Goal: Information Seeking & Learning: Learn about a topic

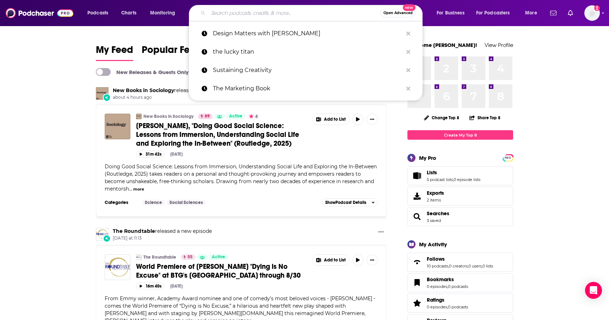
click at [222, 13] on input "Search podcasts, credits, & more..." at bounding box center [294, 12] width 172 height 11
paste input "Creatives Ignite podcast"
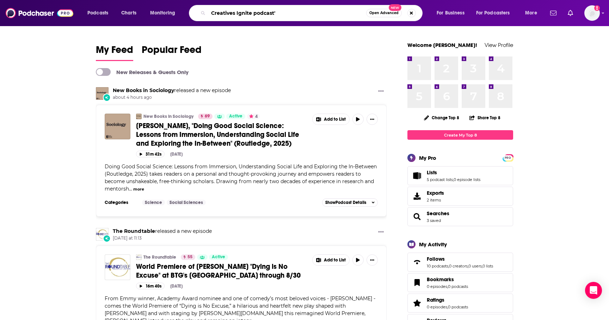
type input "Creatives Ignite podcast'"
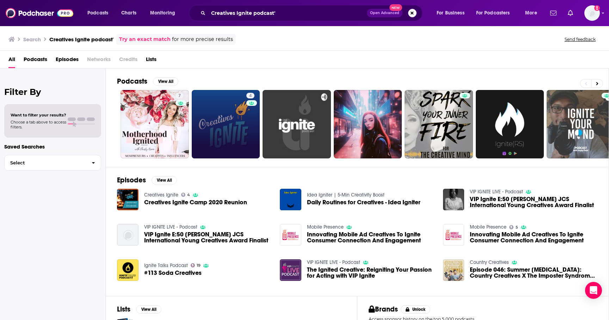
click at [231, 119] on link "4" at bounding box center [226, 124] width 68 height 68
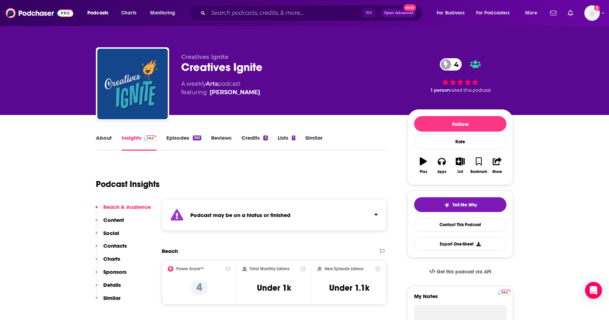
click at [193, 140] on div "365" at bounding box center [197, 137] width 8 height 5
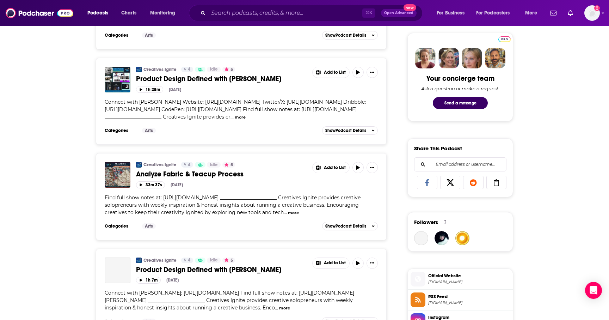
scroll to position [338, 0]
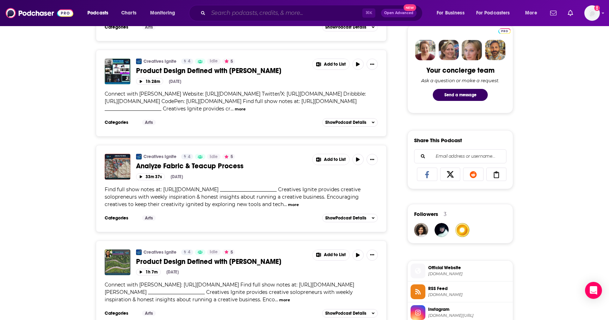
click at [245, 9] on input "Search podcasts, credits, & more..." at bounding box center [285, 12] width 154 height 11
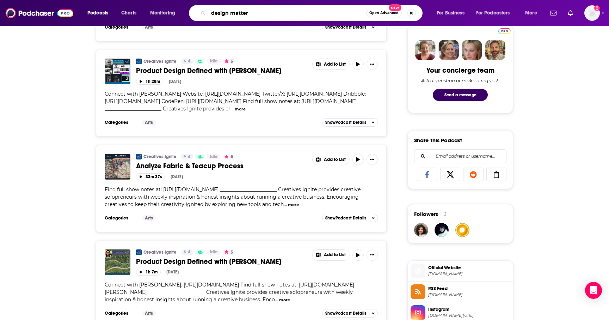
type input "design matters"
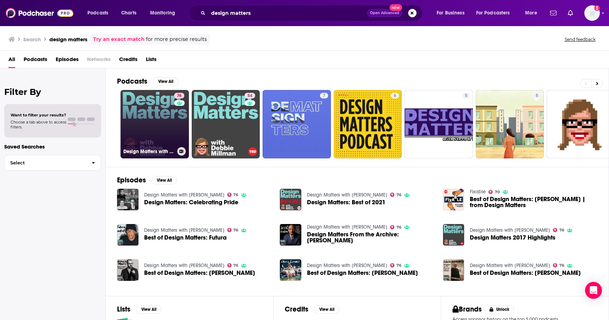
click at [180, 112] on div "76" at bounding box center [180, 120] width 12 height 54
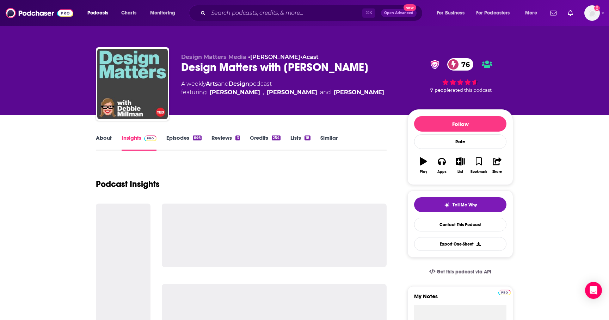
click at [190, 136] on link "Episodes 646" at bounding box center [183, 142] width 35 height 16
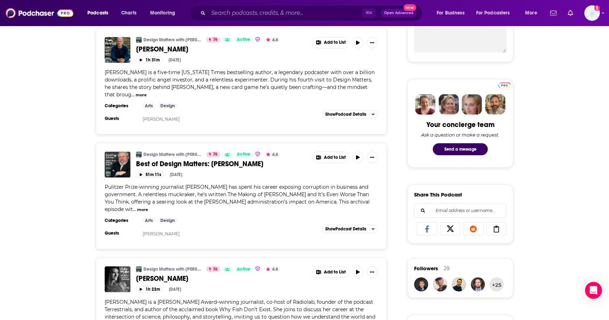
scroll to position [290, 0]
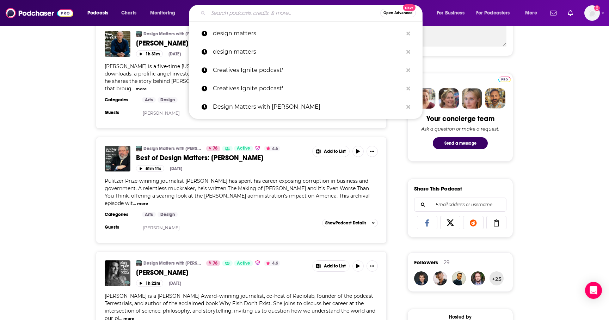
click at [252, 13] on input "Search podcasts, credits, & more..." at bounding box center [294, 12] width 172 height 11
paste input "Fast Company"
type input "Fast Company"
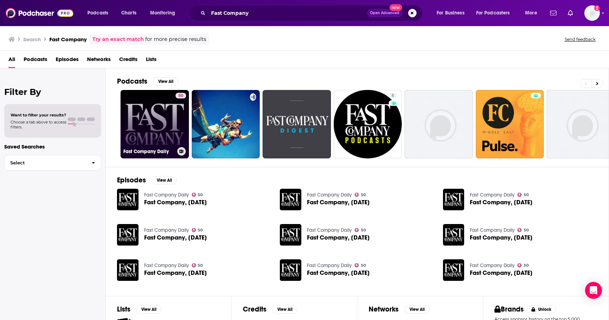
click at [168, 135] on link "50 Fast Company Daily" at bounding box center [154, 124] width 68 height 68
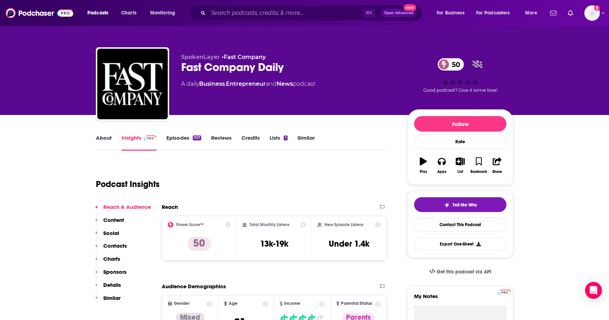
click at [172, 141] on link "Episodes 1117" at bounding box center [183, 142] width 35 height 16
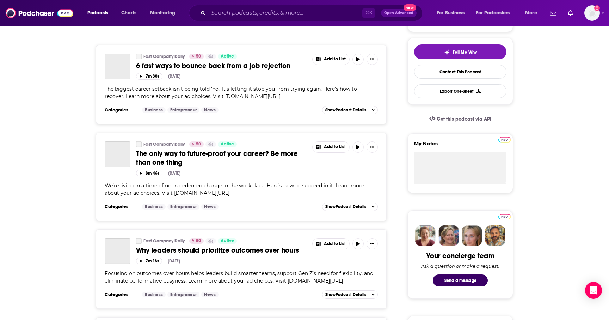
scroll to position [165, 0]
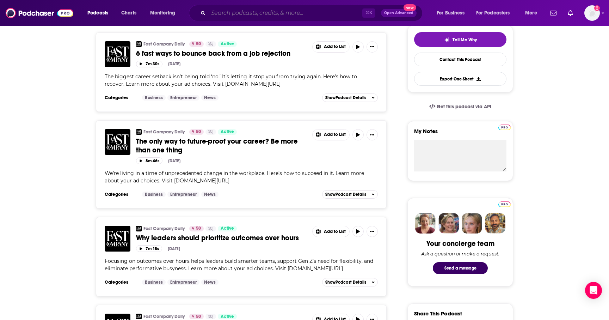
click at [270, 11] on input "Search podcasts, credits, & more..." at bounding box center [285, 12] width 154 height 11
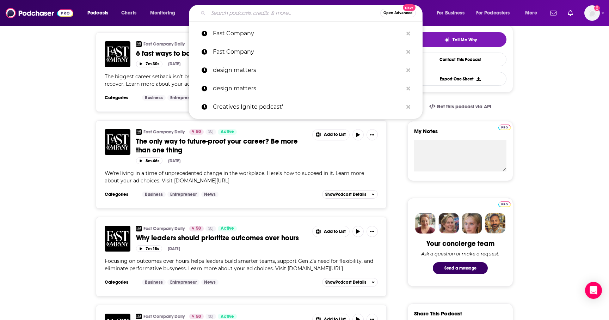
paste input "Fox Talks Business"
type input "Fox Talks Business"
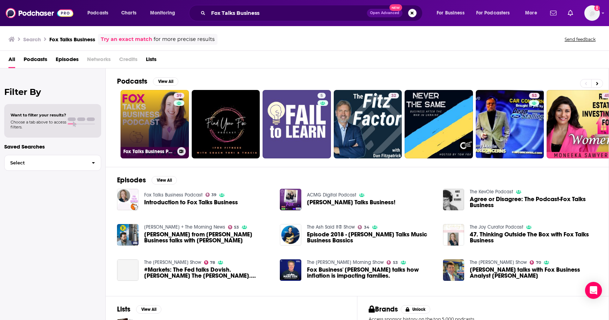
click at [168, 137] on link "39 Fox Talks Business Podcast" at bounding box center [154, 124] width 68 height 68
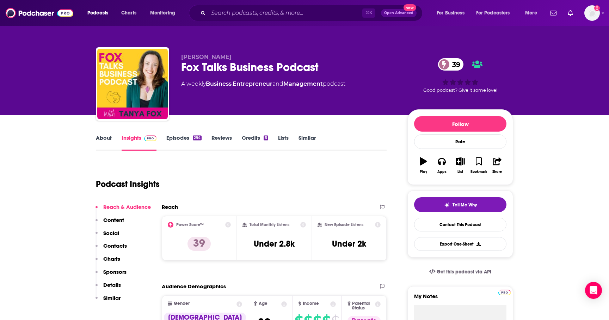
click at [190, 140] on link "Episodes 294" at bounding box center [183, 142] width 35 height 16
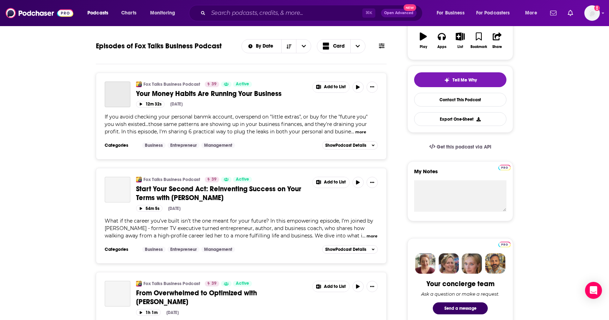
scroll to position [124, 0]
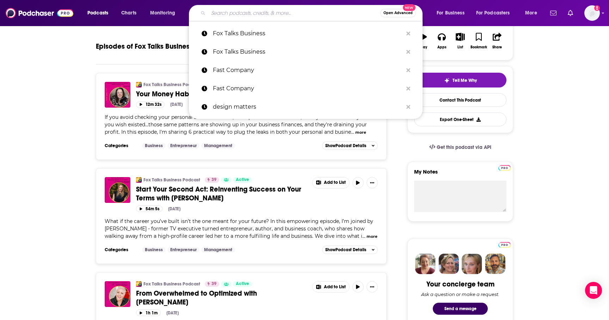
click at [229, 17] on input "Search podcasts, credits, & more..." at bounding box center [294, 12] width 172 height 11
paste input "Behind The Numbers"
type input "Behind The Numbers"
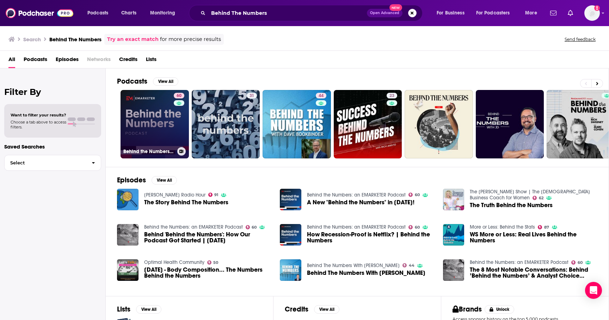
click at [155, 125] on link "60 Behind the Numbers: an EMARKETER Podcast" at bounding box center [154, 124] width 68 height 68
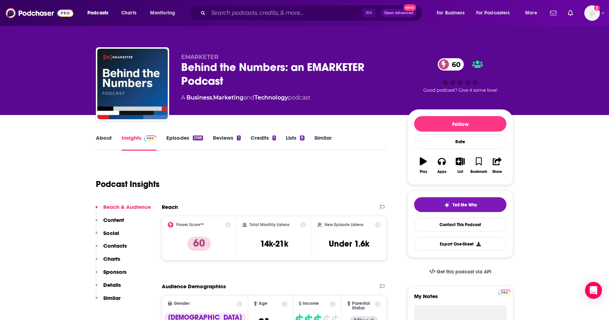
scroll to position [11, 0]
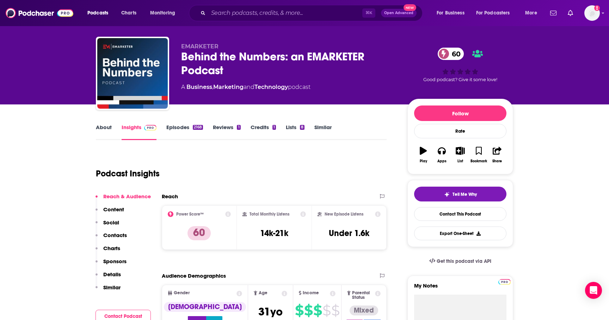
click at [110, 123] on div "About Insights Episodes 2168 Reviews 1 Credits 1 Lists 8 Similar" at bounding box center [241, 131] width 291 height 17
click at [110, 128] on link "About" at bounding box center [104, 132] width 16 height 16
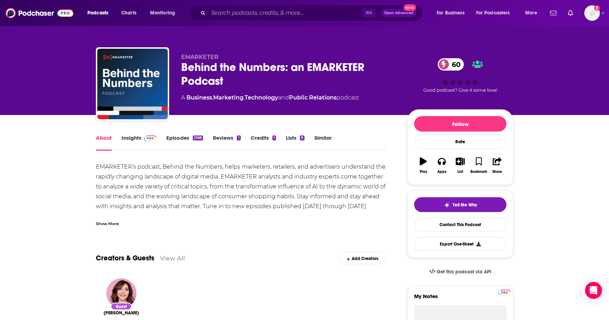
click at [252, 5] on div "⌘ K Open Advanced New" at bounding box center [306, 13] width 234 height 16
click at [255, 14] on input "Search podcasts, credits, & more..." at bounding box center [285, 12] width 154 height 11
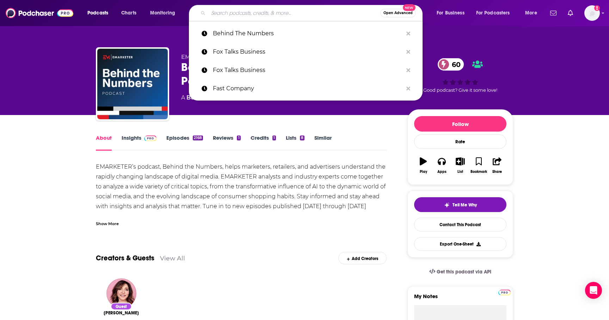
paste input "Leadership Powered by Commonsense"
type input "Leadership Powered by Commonsense"
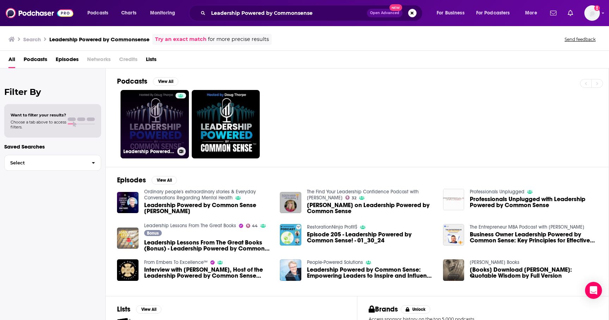
click at [137, 137] on link "Leadership Powered by Common Sense" at bounding box center [154, 124] width 68 height 68
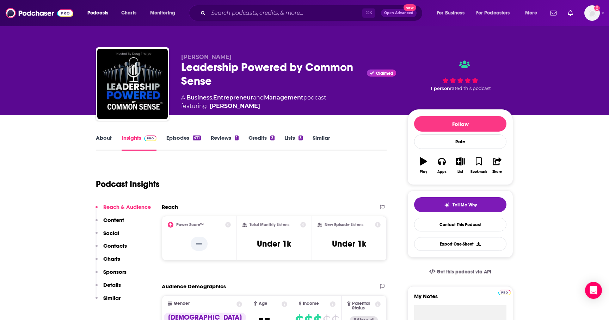
click at [189, 135] on link "Episodes 471" at bounding box center [183, 142] width 35 height 16
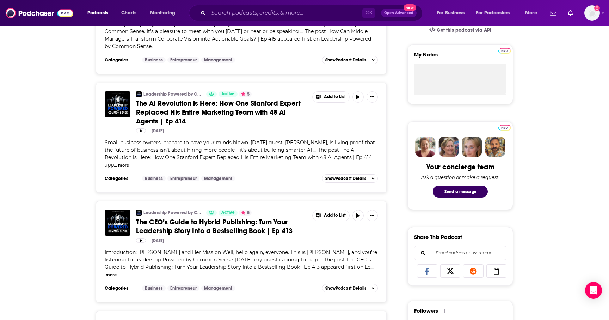
scroll to position [242, 0]
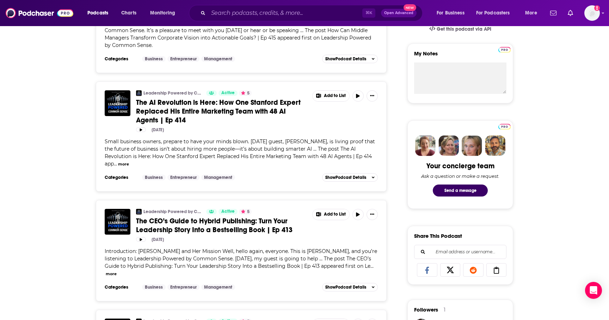
click at [224, 6] on div "⌘ K Open Advanced New" at bounding box center [306, 13] width 234 height 16
click at [224, 8] on input "Search podcasts, credits, & more..." at bounding box center [285, 12] width 154 height 11
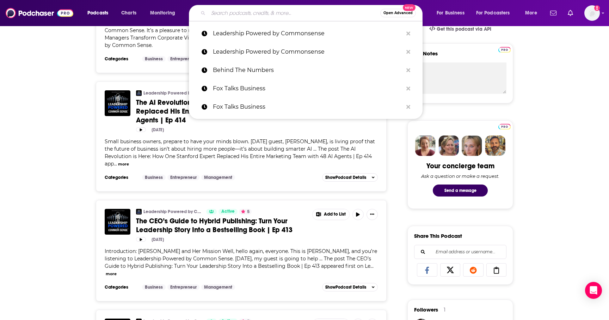
paste input "Liquid Lunch Project"
type input "Liquid Lunch Project"
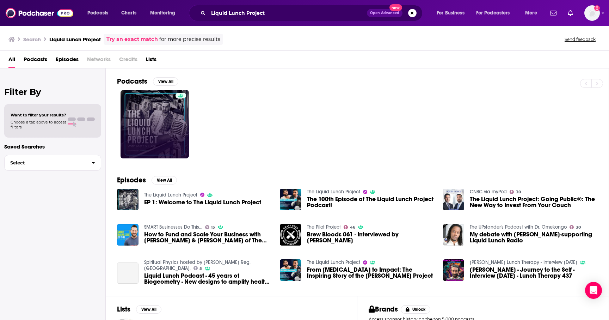
click at [171, 120] on link at bounding box center [154, 124] width 68 height 68
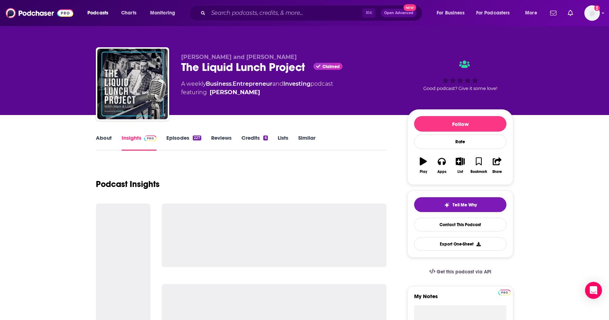
click at [188, 137] on link "Episodes 227" at bounding box center [183, 142] width 35 height 16
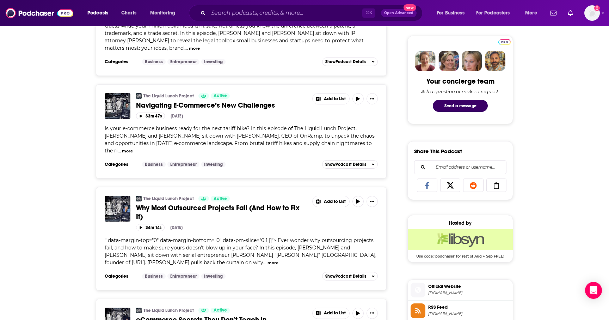
scroll to position [330, 0]
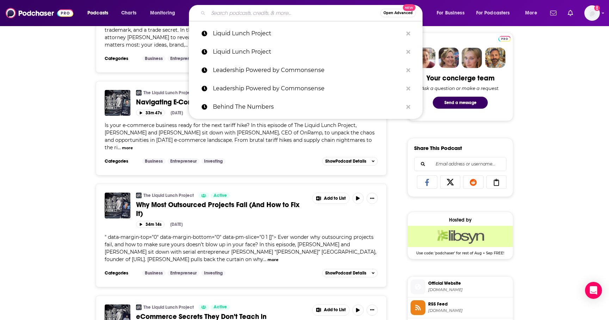
click at [254, 16] on input "Search podcasts, credits, & more..." at bounding box center [294, 12] width 172 height 11
paste input "Inside the Firm"
type input "Inside the Firm"
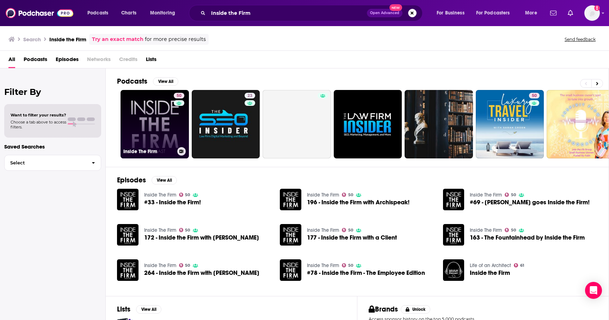
click at [143, 119] on link "50 Inside The Firm" at bounding box center [154, 124] width 68 height 68
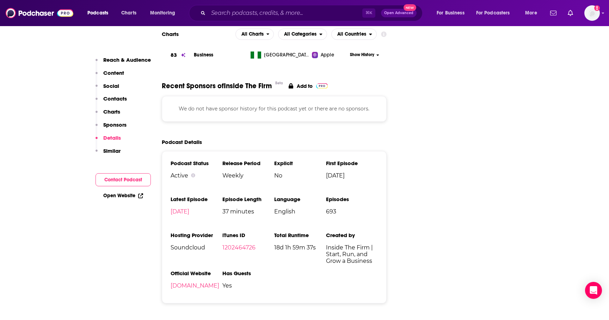
scroll to position [803, 0]
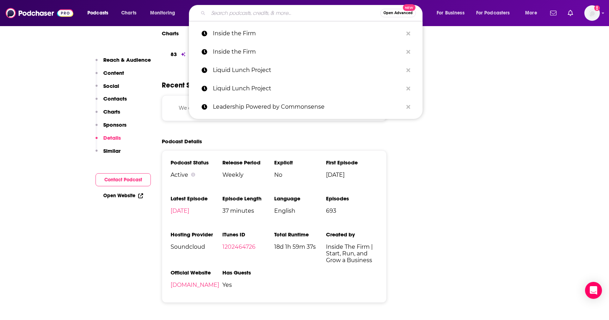
click at [255, 18] on input "Search podcasts, credits, & more..." at bounding box center [294, 12] width 172 height 11
paste input "More Perfect Marketing"
type input "More Perfect Marketing"
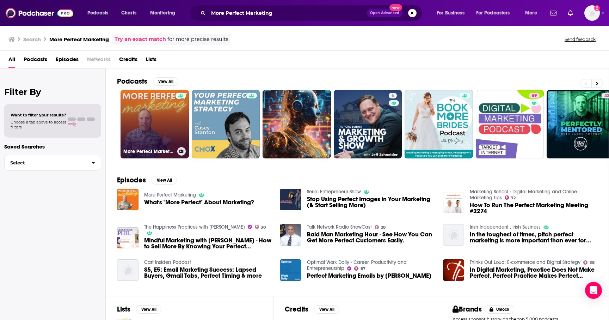
click at [142, 130] on link "More Perfect Marketing" at bounding box center [154, 124] width 68 height 68
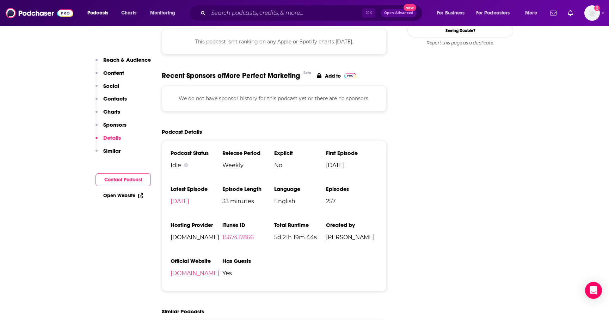
scroll to position [725, 0]
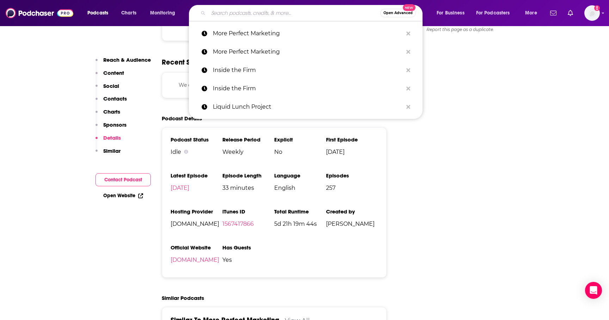
click at [243, 14] on input "Search podcasts, credits, & more..." at bounding box center [294, 12] width 172 height 11
paste input "School for Startups Radio"
type input "School for Startups Radio"
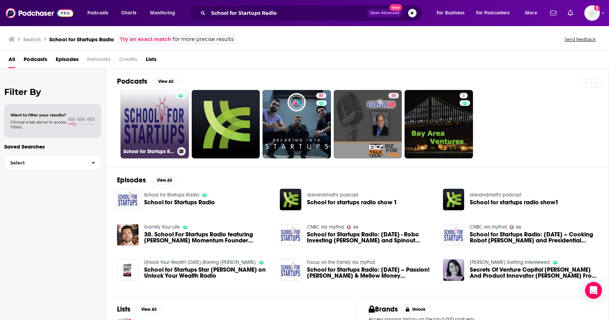
click at [177, 122] on div at bounding box center [180, 120] width 11 height 54
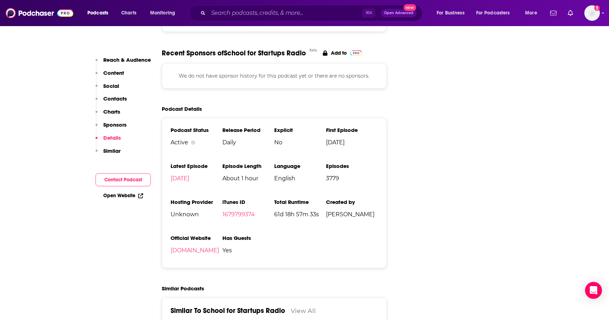
scroll to position [908, 0]
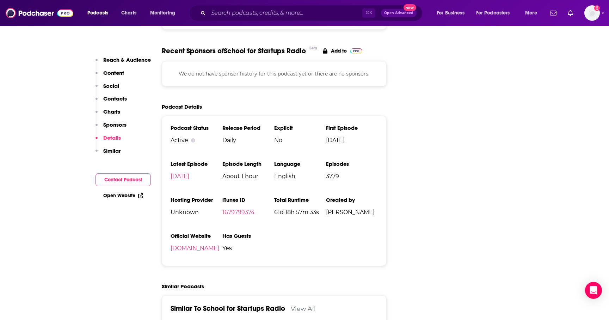
click at [238, 21] on div "Podcasts Charts Monitoring ⌘ K Open Advanced New For Business For Podcasters Mo…" at bounding box center [304, 13] width 609 height 26
click at [238, 21] on div "⌘ K Open Advanced New" at bounding box center [306, 13] width 234 height 16
click at [234, 16] on input "Search podcasts, credits, & more..." at bounding box center [285, 12] width 154 height 11
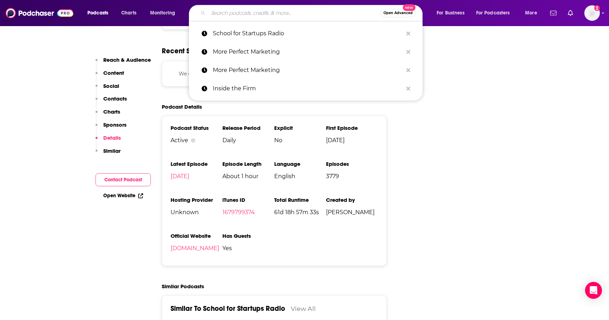
paste input "Sustaining Creativity podcast ([PERSON_NAME])"
type input "Sustaining Creativity podcast ([PERSON_NAME])"
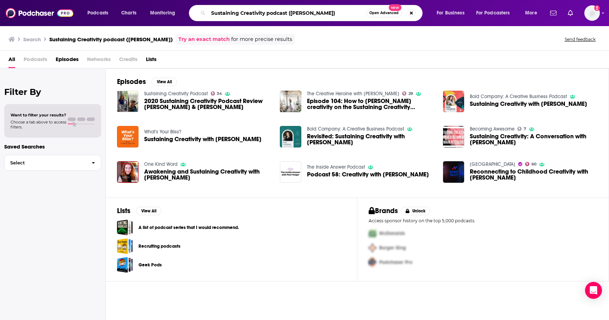
drag, startPoint x: 331, startPoint y: 11, endPoint x: 267, endPoint y: 8, distance: 63.5
click at [267, 8] on input "Sustaining Creativity podcast ([PERSON_NAME])" at bounding box center [287, 12] width 158 height 11
drag, startPoint x: 266, startPoint y: 11, endPoint x: 332, endPoint y: 8, distance: 66.0
click at [332, 8] on input "Sustaining Creativity podcast ([PERSON_NAME])" at bounding box center [287, 12] width 158 height 11
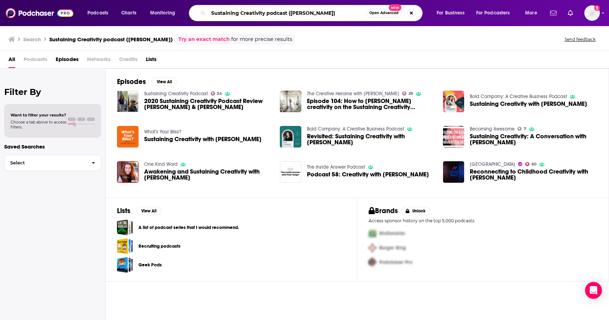
click at [332, 8] on input "Sustaining Creativity podcast ([PERSON_NAME])" at bounding box center [287, 12] width 158 height 11
drag, startPoint x: 332, startPoint y: 14, endPoint x: 267, endPoint y: 13, distance: 65.2
click at [267, 13] on input "Sustaining Creativity podcast ([PERSON_NAME])" at bounding box center [287, 12] width 158 height 11
type input "Sustaining Creativity"
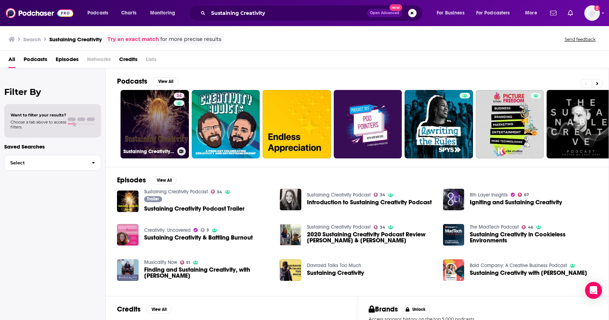
click at [153, 129] on link "34 Sustaining Creativity Podcast" at bounding box center [154, 124] width 68 height 68
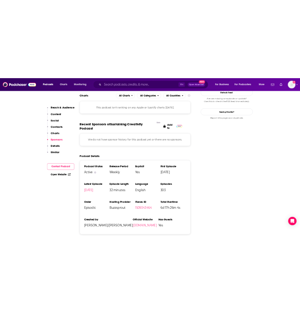
scroll to position [808, 0]
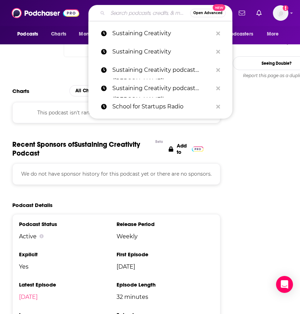
click at [142, 17] on input "Search podcasts, credits, & more..." at bounding box center [149, 12] width 82 height 11
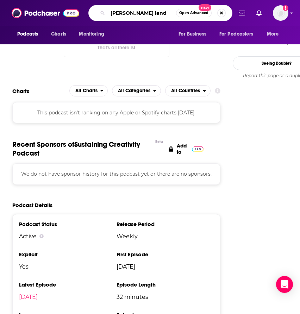
type input "[PERSON_NAME]"
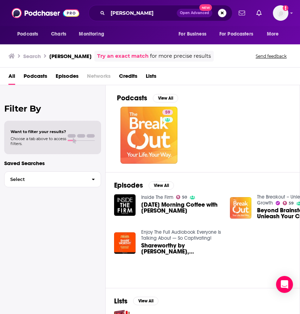
click at [138, 19] on div "[PERSON_NAME] Open Advanced New" at bounding box center [160, 13] width 144 height 16
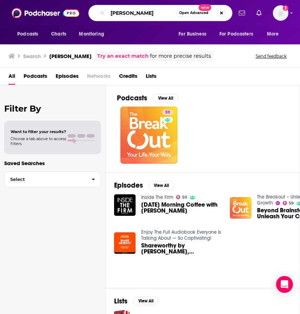
click at [136, 18] on input "[PERSON_NAME]" at bounding box center [142, 12] width 68 height 11
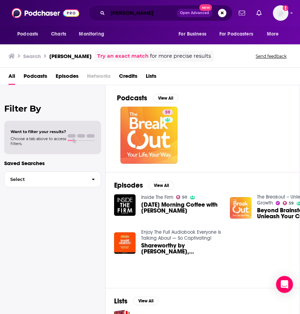
click at [135, 17] on input "[PERSON_NAME]" at bounding box center [142, 12] width 69 height 11
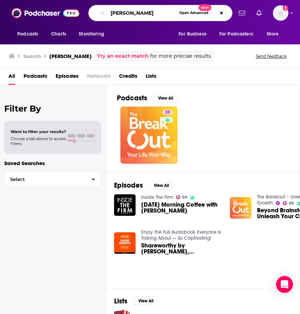
click at [135, 17] on input "[PERSON_NAME]" at bounding box center [142, 12] width 68 height 11
click at [148, 20] on div "[PERSON_NAME] Open Advanced New" at bounding box center [160, 13] width 144 height 16
click at [145, 16] on input "[PERSON_NAME]" at bounding box center [142, 12] width 68 height 11
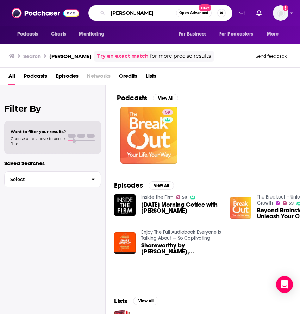
click at [145, 16] on input "[PERSON_NAME]" at bounding box center [142, 12] width 68 height 11
paste input "The New Art of Ideas The BAD podcast"
type input "The New Art of Ideas The BAD podcast"
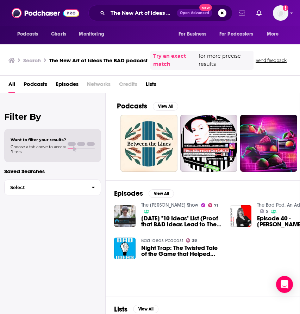
scroll to position [1, 11]
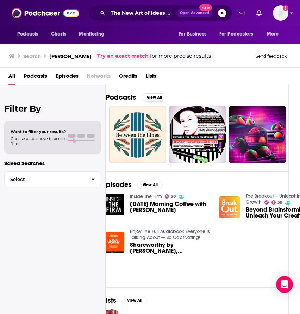
click at [137, 202] on span "[DATE] Morning Coffee with [PERSON_NAME]" at bounding box center [170, 207] width 80 height 12
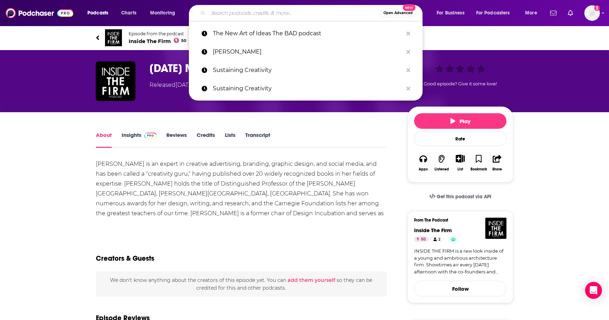
click at [229, 13] on input "Search podcasts, credits, & more..." at bounding box center [294, 12] width 172 height 11
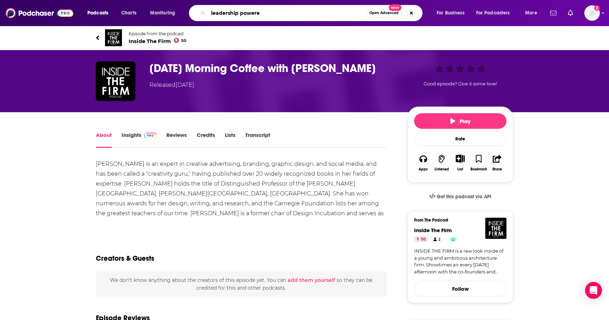
type input "leadership powered"
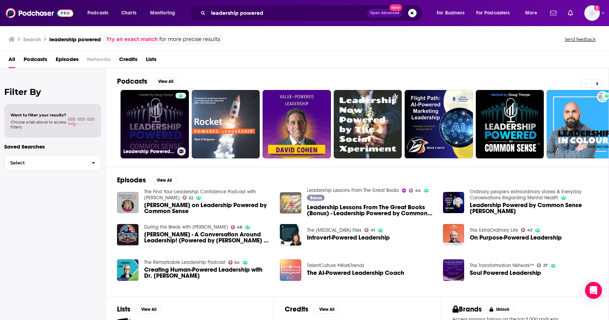
click at [156, 134] on link "Leadership Powered by Common Sense" at bounding box center [154, 124] width 68 height 68
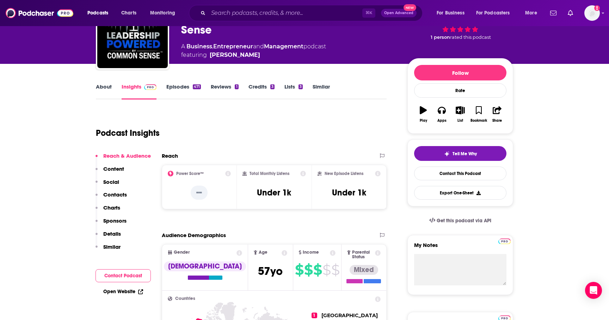
scroll to position [52, 0]
